Goal: Transaction & Acquisition: Purchase product/service

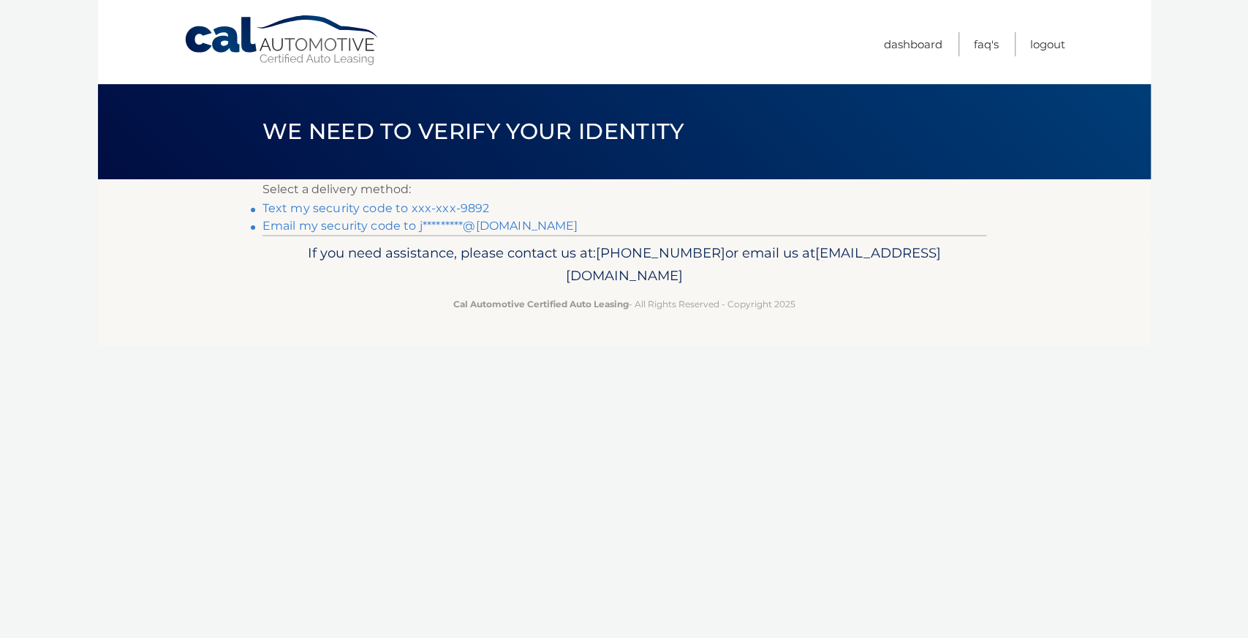
click at [415, 209] on link "Text my security code to xxx-xxx-9892" at bounding box center [376, 208] width 227 height 14
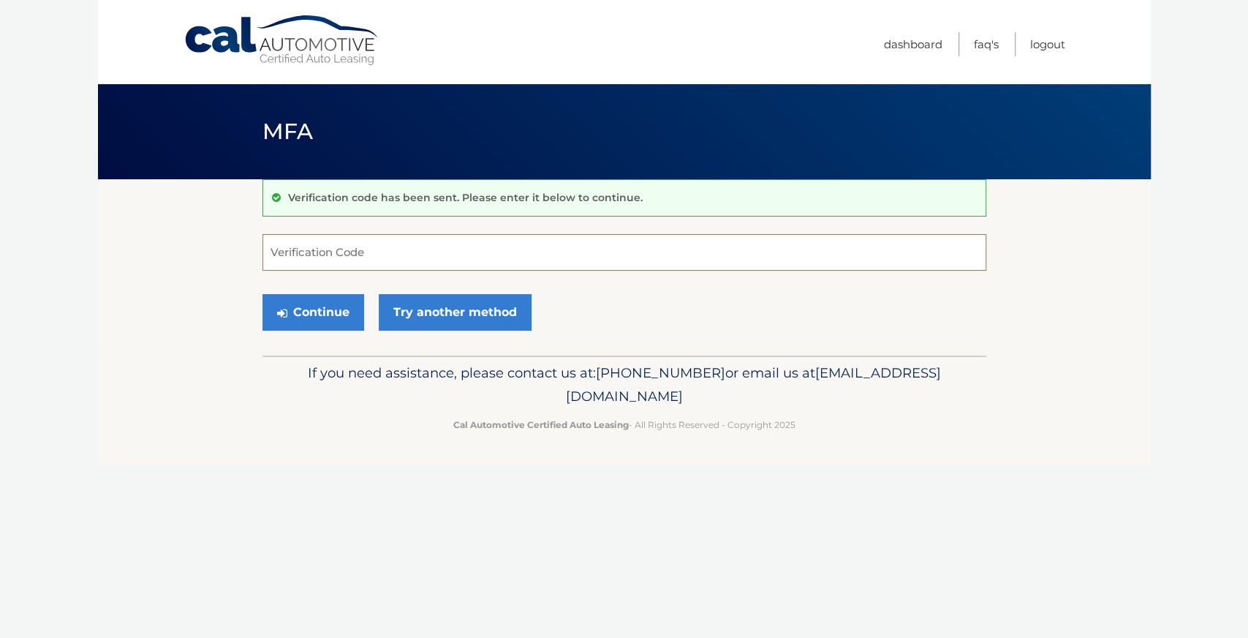
click at [391, 260] on input "Verification Code" at bounding box center [625, 252] width 724 height 37
type input "072323"
click at [321, 304] on button "Continue" at bounding box center [314, 312] width 102 height 37
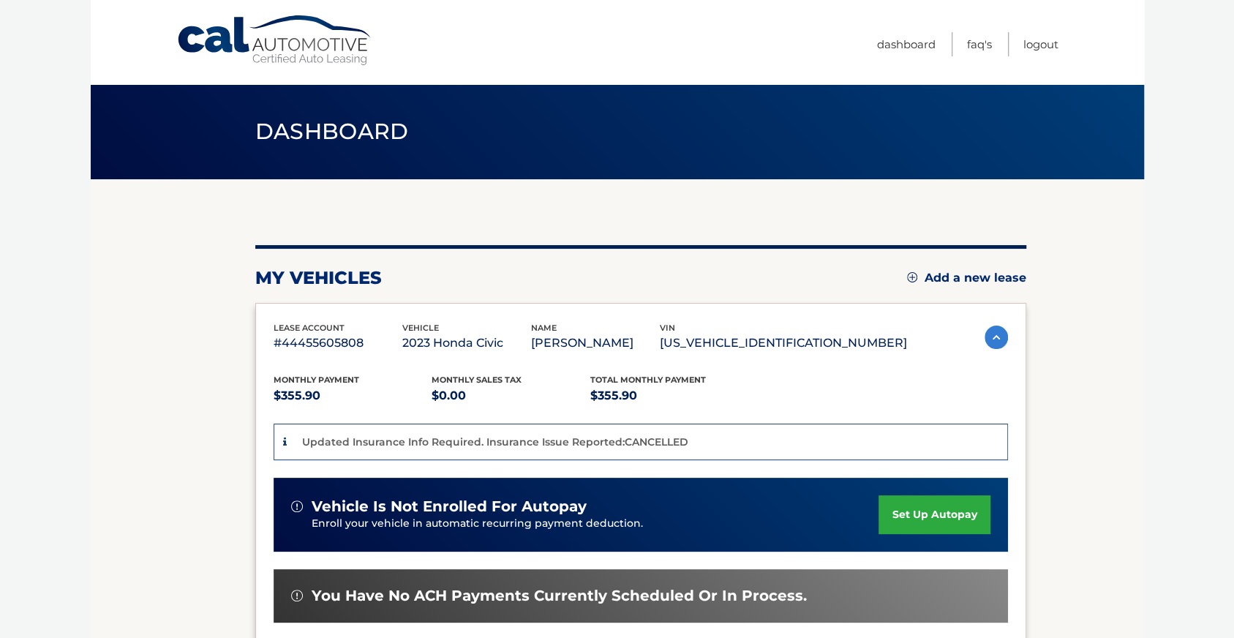
drag, startPoint x: 1232, startPoint y: 140, endPoint x: 1228, endPoint y: 287, distance: 147.0
click at [1228, 287] on body "Cal Automotive Menu Dashboard FAQ's Logout" at bounding box center [617, 319] width 1234 height 638
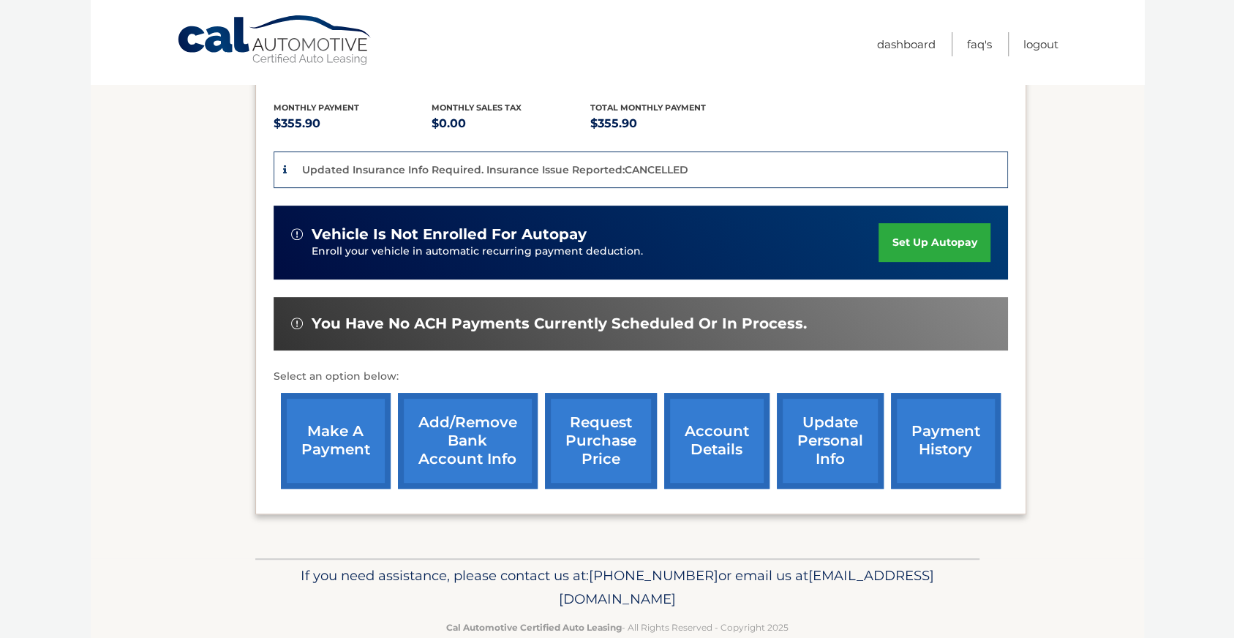
scroll to position [301, 0]
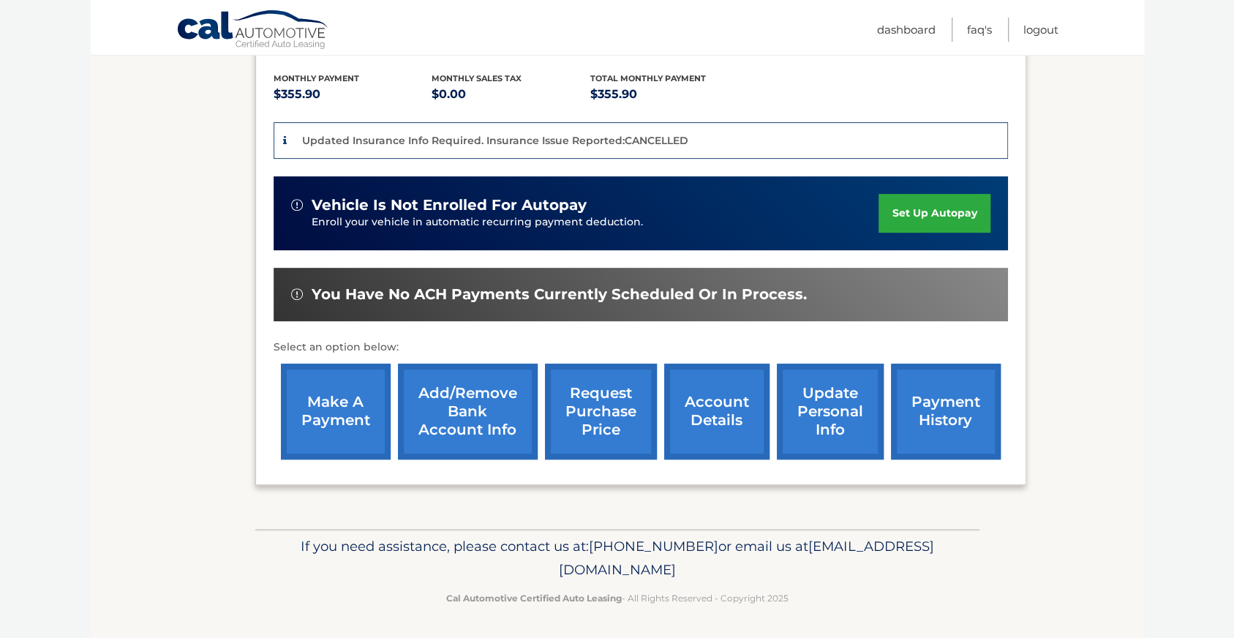
click at [358, 399] on link "make a payment" at bounding box center [336, 411] width 110 height 96
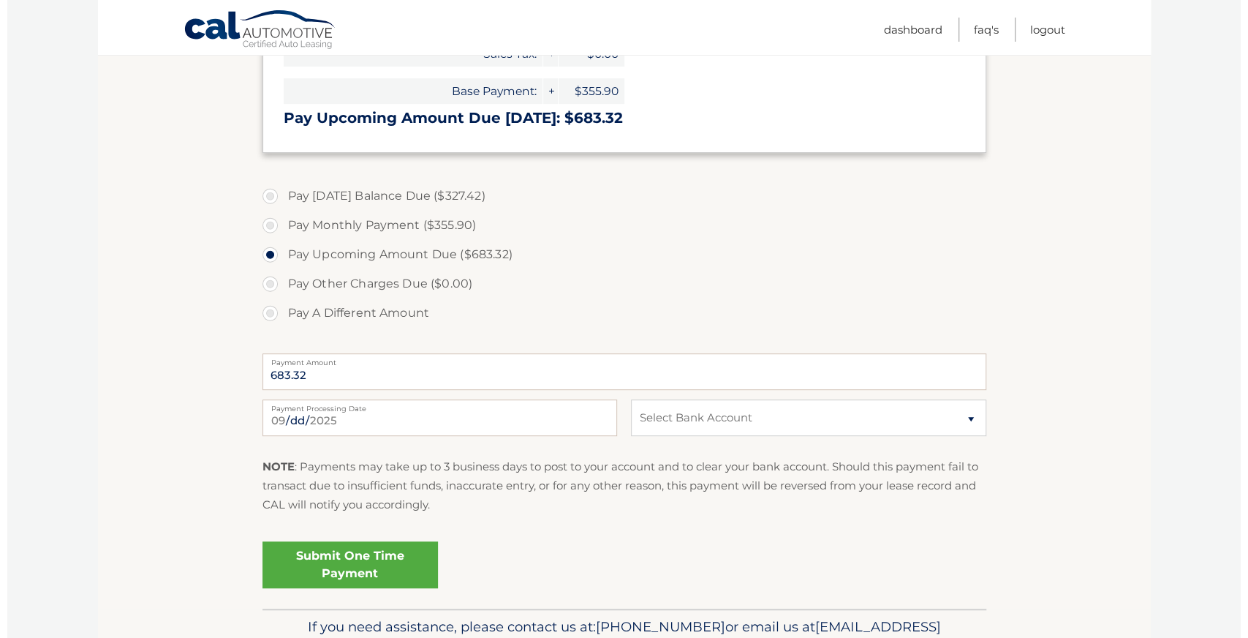
scroll to position [449, 0]
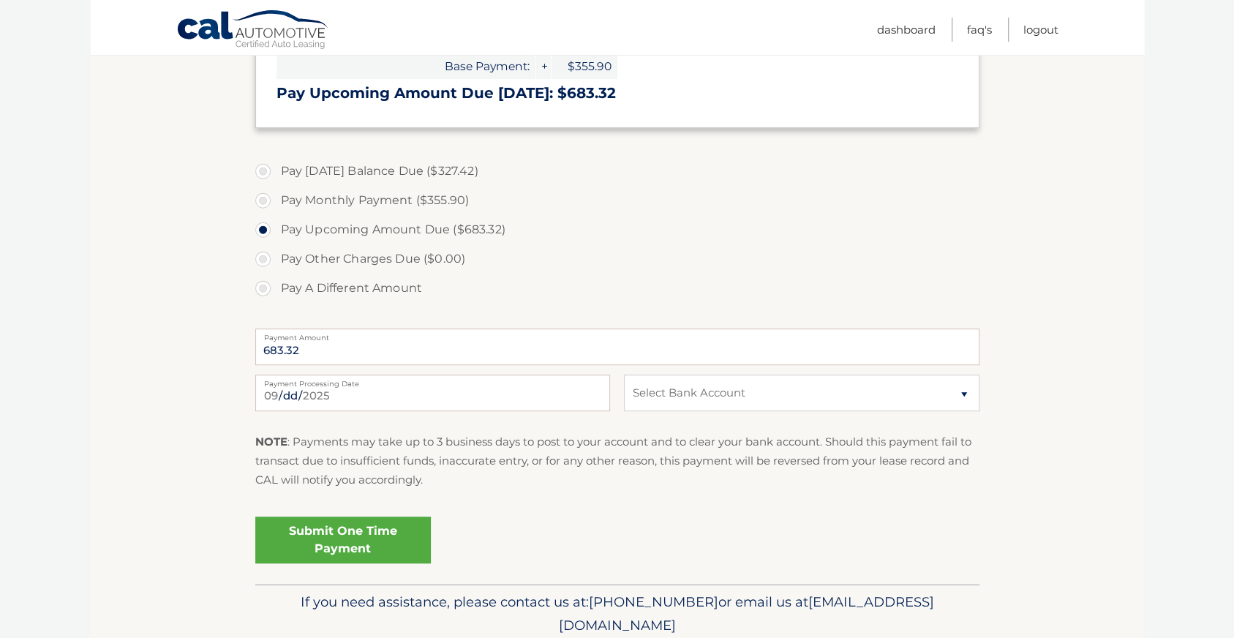
click at [267, 169] on label "Pay Today's Balance Due ($327.42)" at bounding box center [617, 171] width 724 height 29
click at [267, 169] on input "Pay Today's Balance Due ($327.42)" at bounding box center [268, 168] width 15 height 23
radio input "true"
type input "327.42"
click at [726, 393] on select "Select Bank Account Checking CAPITAL ONE N.A. *****5016 Checking CHARLES SCHWAB…" at bounding box center [801, 392] width 355 height 37
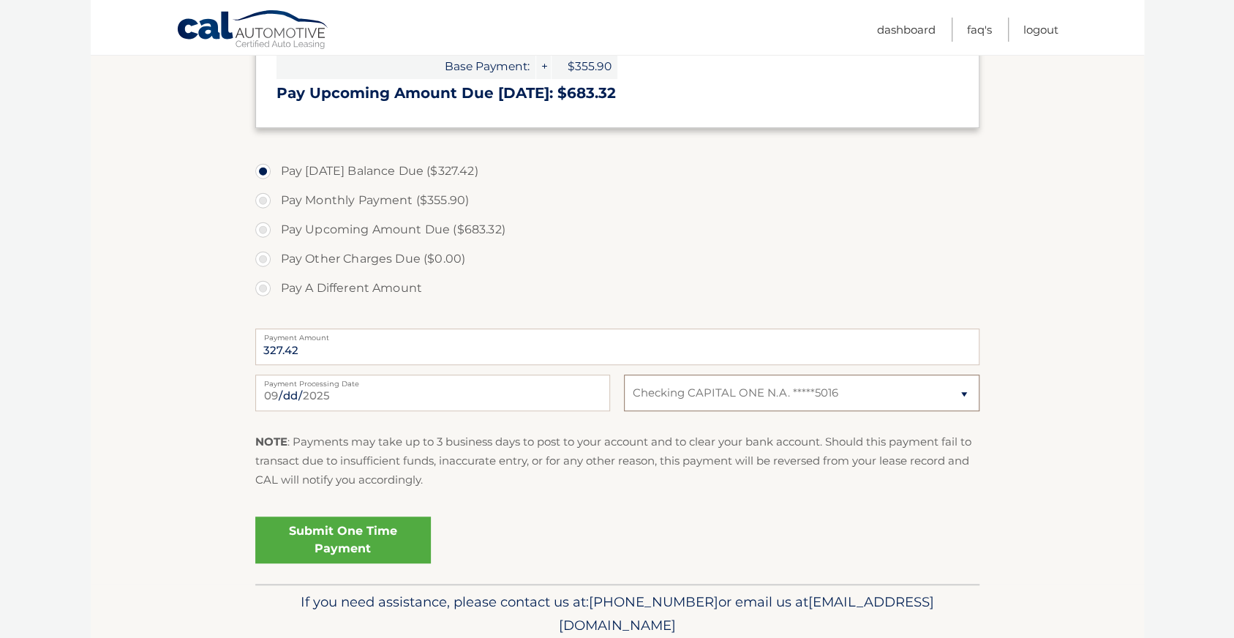
click at [624, 374] on select "Select Bank Account Checking CAPITAL ONE N.A. *****5016 Checking CHARLES SCHWAB…" at bounding box center [801, 392] width 355 height 37
click at [660, 398] on select "Select Bank Account Checking CAPITAL ONE N.A. *****5016 Checking CHARLES SCHWAB…" at bounding box center [801, 392] width 355 height 37
select select "MzRkMDBmNWQtNDJjNS00ZTdhLTg1MTgtNDU4OWQ1NTg4Mjc3"
click at [624, 374] on select "Select Bank Account Checking CAPITAL ONE N.A. *****5016 Checking CHARLES SCHWAB…" at bounding box center [801, 392] width 355 height 37
click at [363, 529] on link "Submit One Time Payment" at bounding box center [343, 539] width 176 height 47
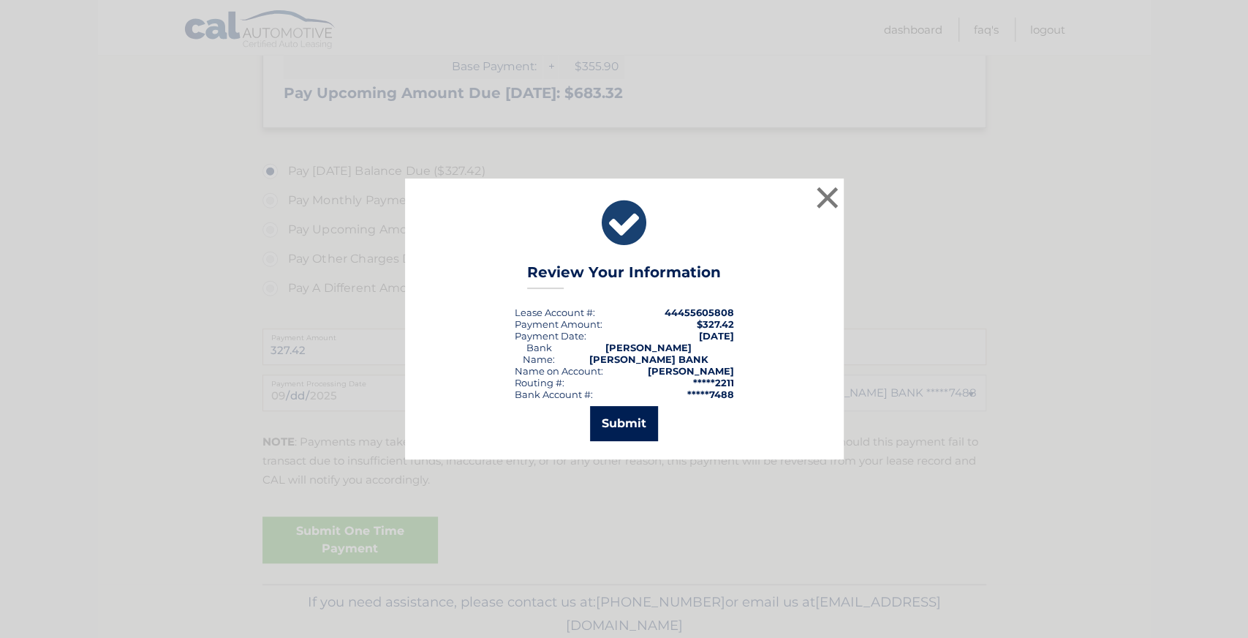
click at [623, 415] on button "Submit" at bounding box center [624, 423] width 68 height 35
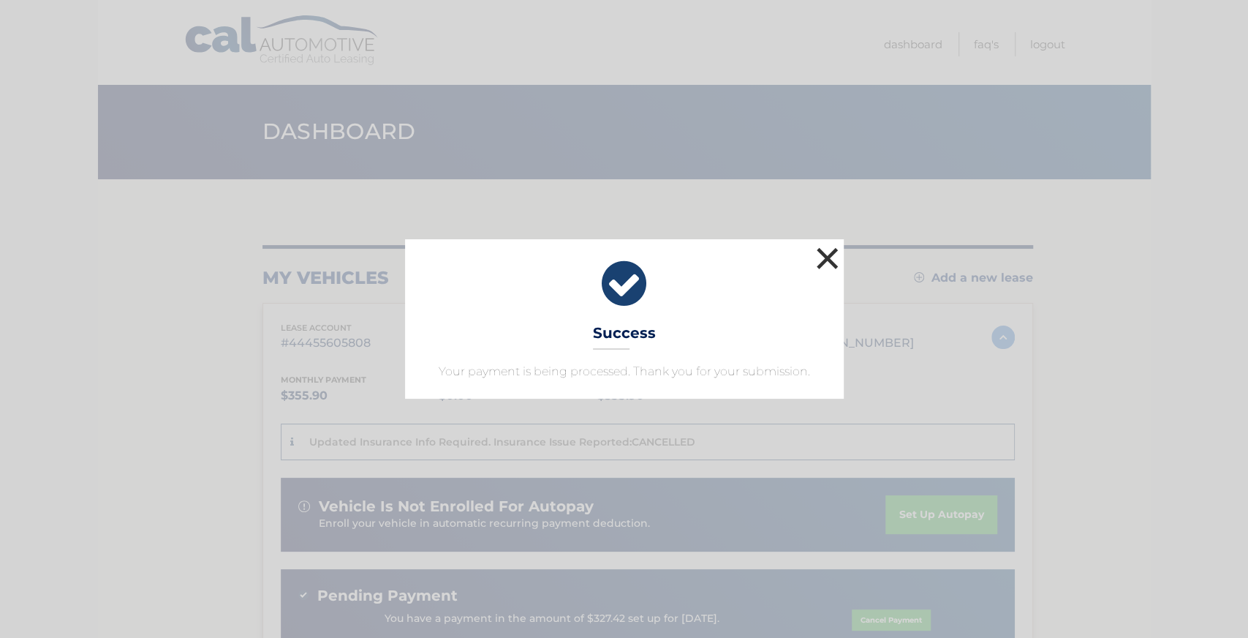
click at [828, 261] on button "×" at bounding box center [827, 258] width 29 height 29
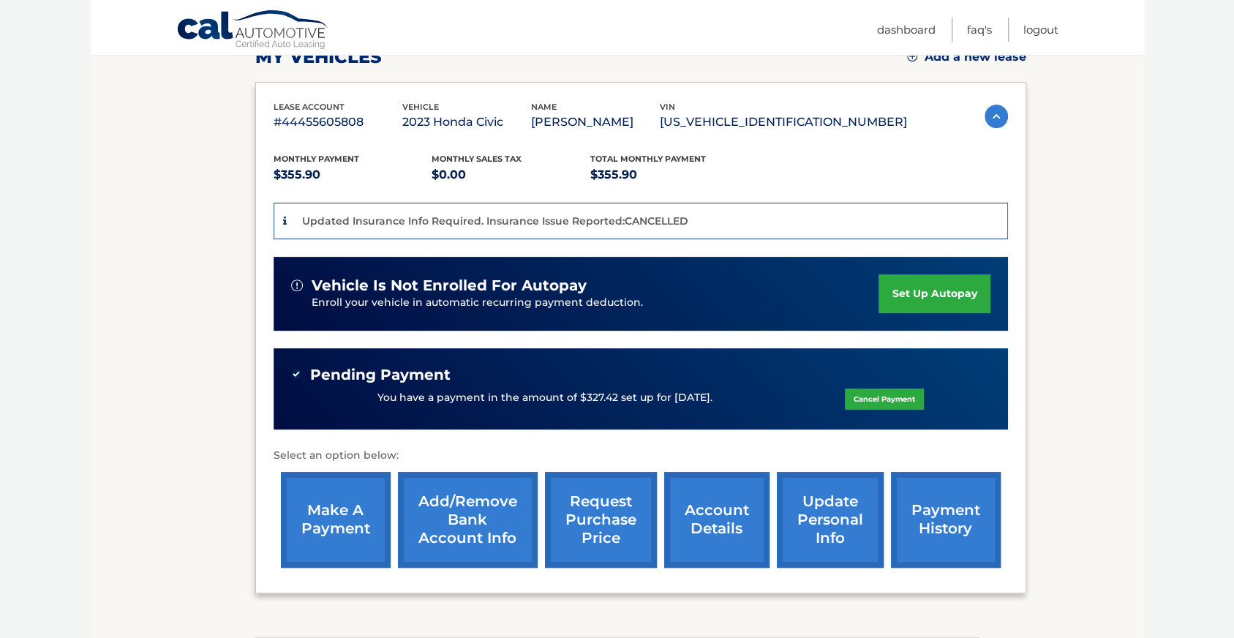
scroll to position [220, 0]
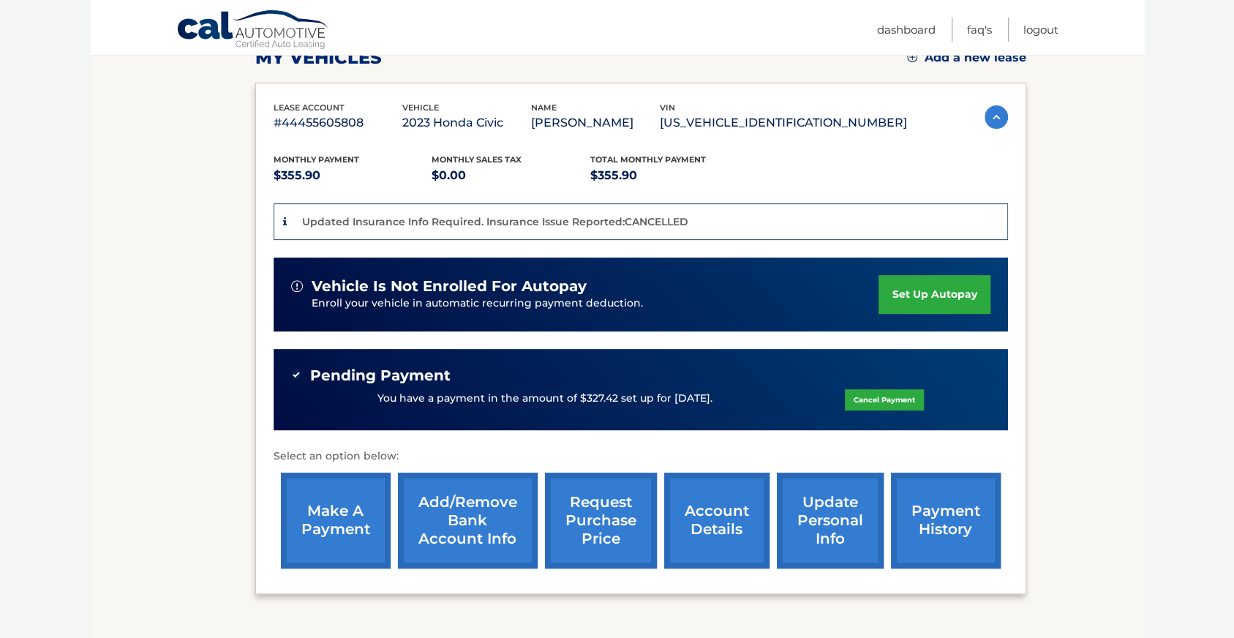
click at [944, 514] on link "payment history" at bounding box center [946, 520] width 110 height 96
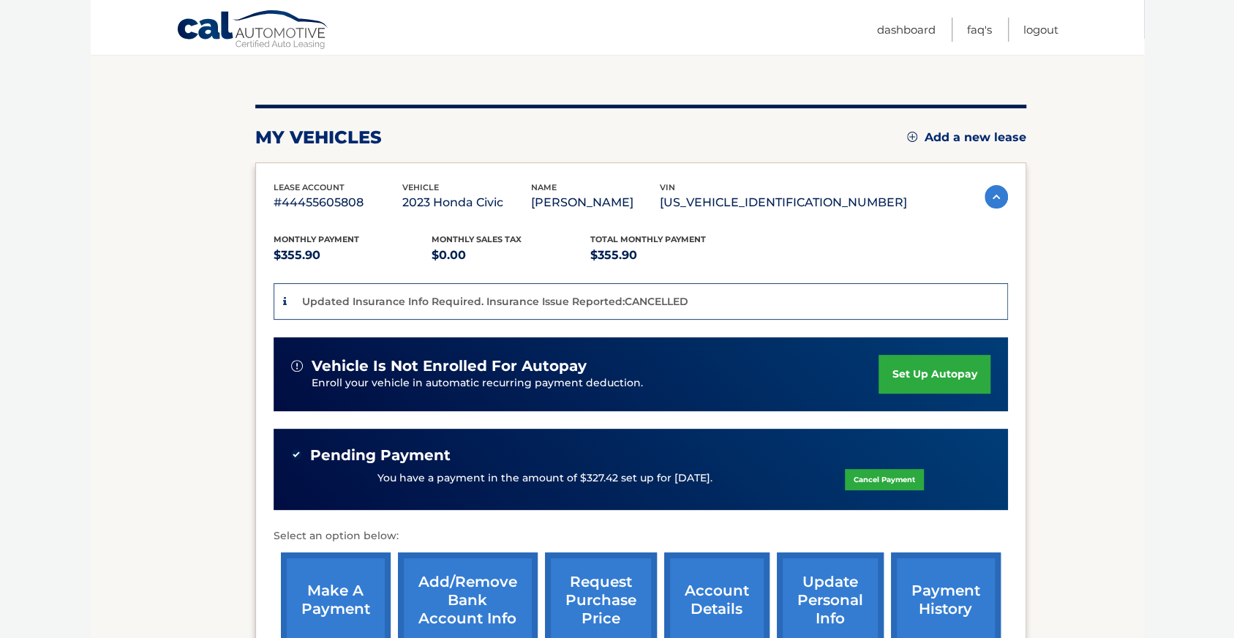
scroll to position [137, 0]
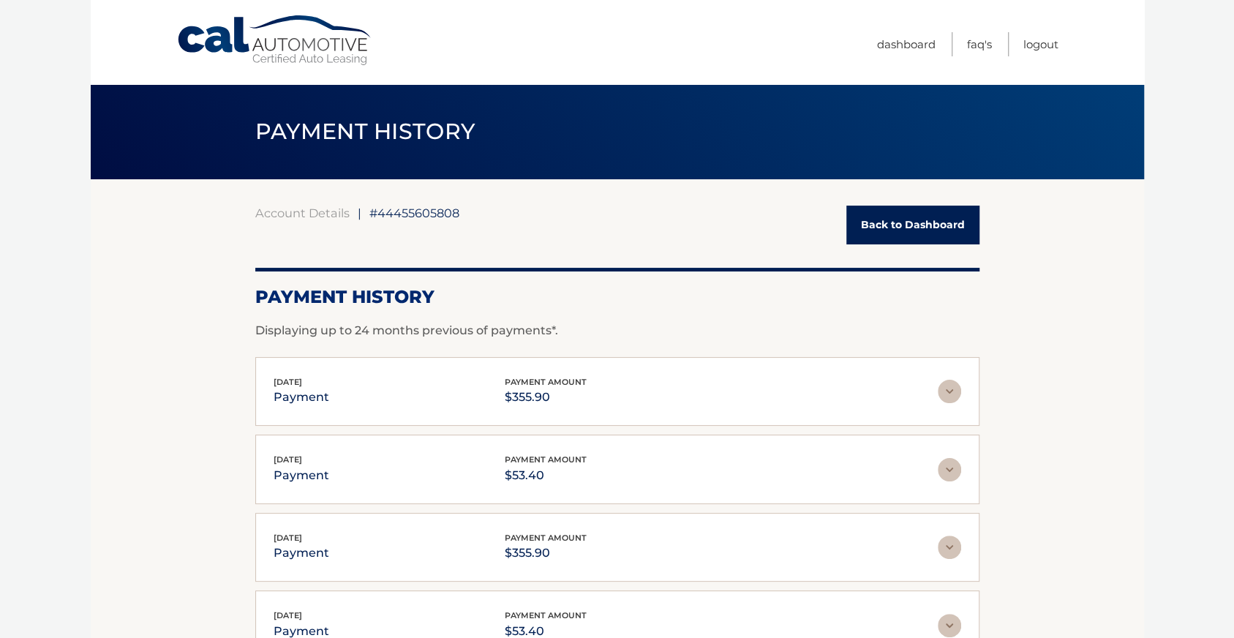
click at [943, 392] on img at bounding box center [949, 391] width 23 height 23
